Goal: Entertainment & Leisure: Consume media (video, audio)

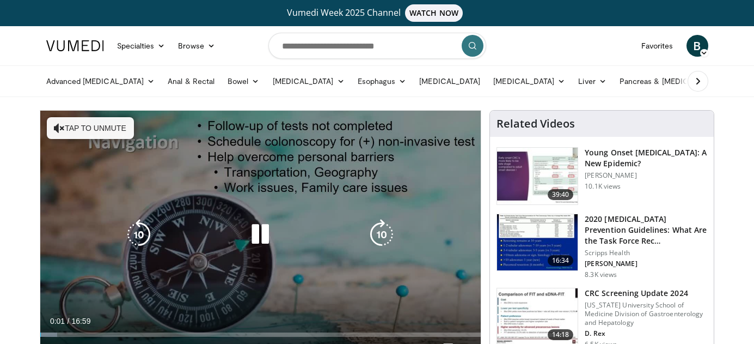
click at [304, 203] on div "10 seconds Tap to unmute" at bounding box center [260, 235] width 441 height 248
click at [258, 231] on icon "Video Player" at bounding box center [260, 234] width 30 height 30
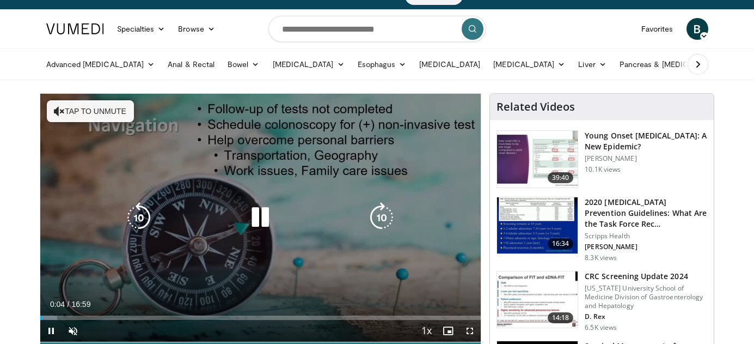
scroll to position [50, 0]
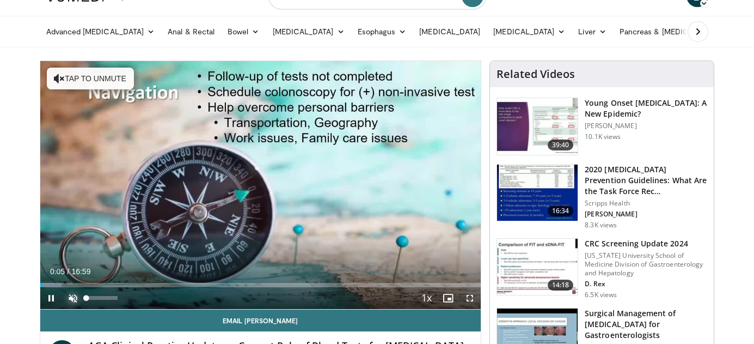
click at [68, 296] on span "Video Player" at bounding box center [73, 298] width 22 height 22
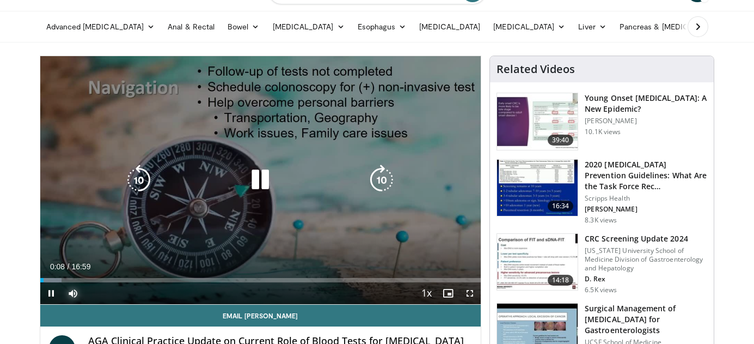
scroll to position [56, 0]
